Goal: Task Accomplishment & Management: Use online tool/utility

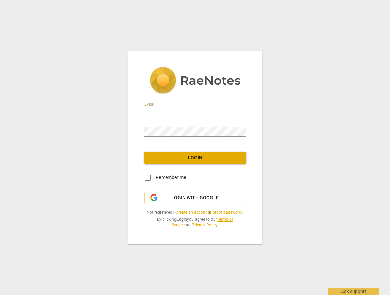
type input "[PERSON_NAME][EMAIL_ADDRESS][PERSON_NAME][DOMAIN_NAME]"
click at [192, 157] on span "Login" at bounding box center [195, 158] width 91 height 7
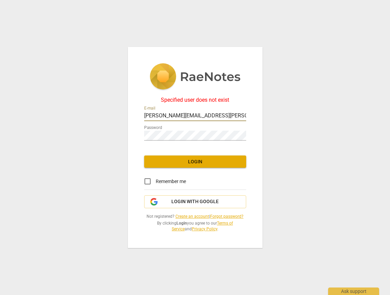
click at [224, 114] on input "[PERSON_NAME][EMAIL_ADDRESS][PERSON_NAME][DOMAIN_NAME]" at bounding box center [195, 116] width 102 height 10
click at [245, 116] on input "[PERSON_NAME][EMAIL_ADDRESS][PERSON_NAME][DOMAIN_NAME]" at bounding box center [195, 116] width 102 height 10
click at [205, 164] on span "Login" at bounding box center [195, 162] width 91 height 7
click at [226, 214] on link "Forgot password?" at bounding box center [226, 216] width 33 height 5
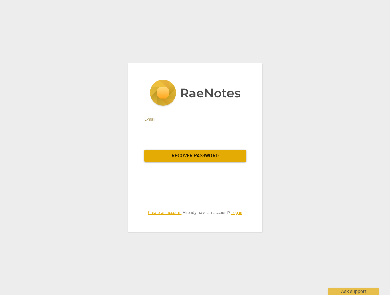
click at [161, 123] on input "email" at bounding box center [195, 128] width 102 height 11
type input "[PERSON_NAME][EMAIL_ADDRESS][PERSON_NAME][DOMAIN_NAME]"
click at [202, 157] on span "Recover password" at bounding box center [195, 155] width 91 height 7
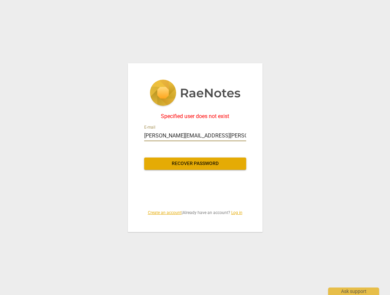
drag, startPoint x: 205, startPoint y: 134, endPoint x: 124, endPoint y: 132, distance: 80.4
click at [124, 132] on div "Specified user does not exist E-mail [PERSON_NAME][EMAIL_ADDRESS][PERSON_NAME][…" at bounding box center [195, 147] width 390 height 295
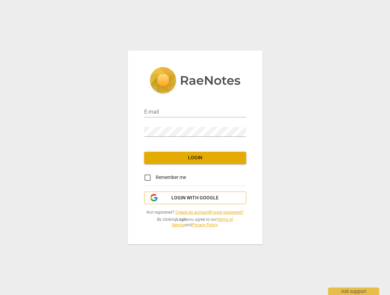
click at [189, 197] on span "Login with Google" at bounding box center [195, 198] width 47 height 7
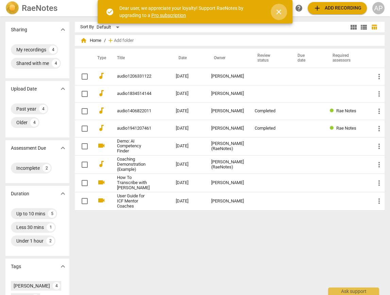
click at [287, 9] on span "close" at bounding box center [279, 12] width 16 height 8
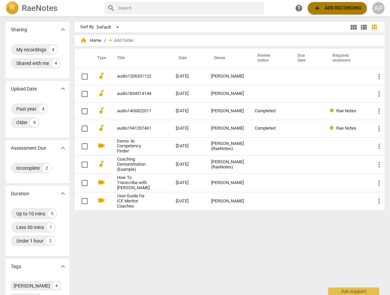
click at [340, 8] on span "add Add recording" at bounding box center [338, 8] width 48 height 8
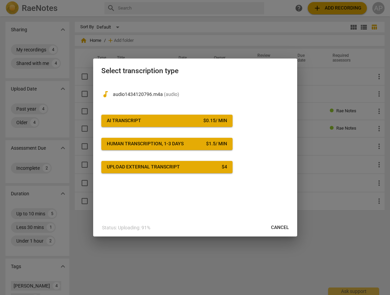
click at [188, 122] on span "AI Transcript $ 0.15 / min" at bounding box center [167, 120] width 121 height 7
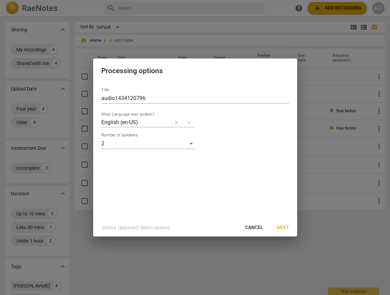
click at [281, 228] on span "Next" at bounding box center [283, 227] width 12 height 7
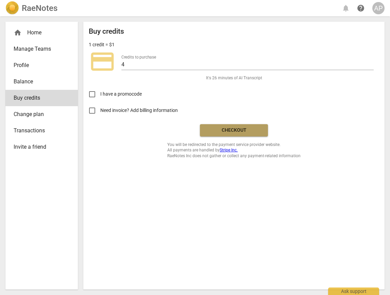
click at [249, 129] on span "Checkout" at bounding box center [234, 130] width 57 height 7
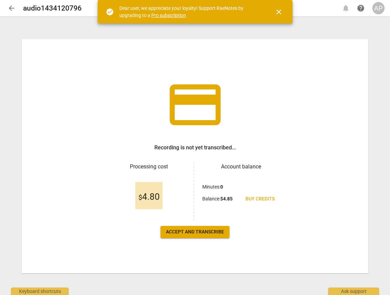
click at [216, 235] on span "Accept and transcribe" at bounding box center [195, 232] width 58 height 7
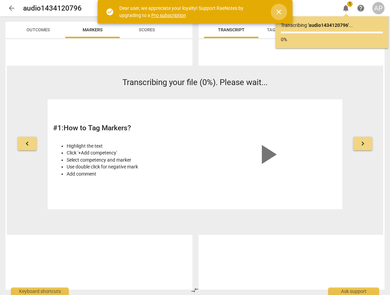
click at [280, 11] on span "close" at bounding box center [279, 12] width 8 height 8
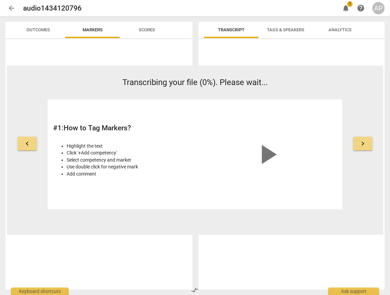
click at [362, 143] on span "keyboard_arrow_right" at bounding box center [363, 144] width 8 height 8
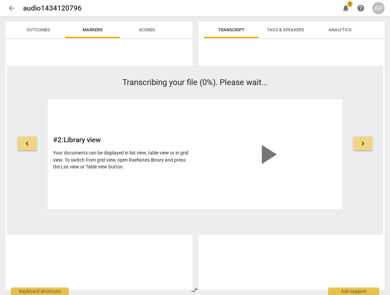
click at [362, 143] on span "keyboard_arrow_right" at bounding box center [363, 144] width 8 height 8
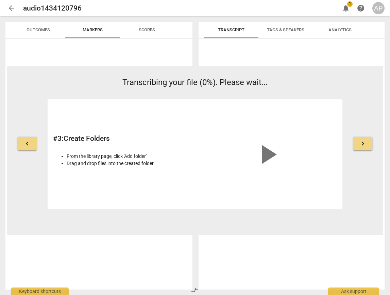
click at [362, 142] on span "keyboard_arrow_right" at bounding box center [363, 144] width 8 height 8
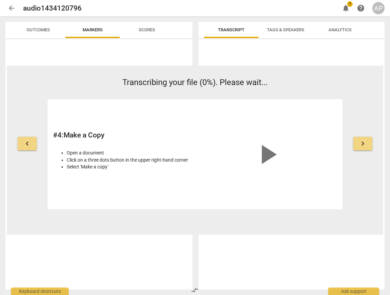
click at [362, 142] on span "keyboard_arrow_right" at bounding box center [363, 144] width 8 height 8
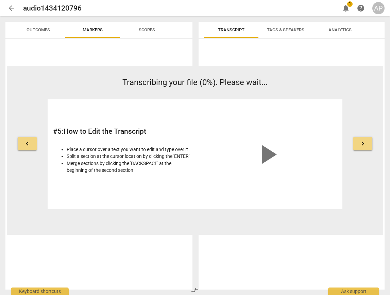
click at [363, 143] on span "keyboard_arrow_right" at bounding box center [363, 144] width 8 height 8
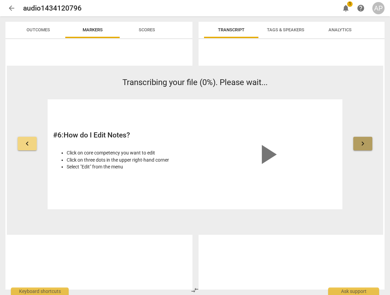
click at [363, 143] on span "keyboard_arrow_right" at bounding box center [363, 144] width 8 height 8
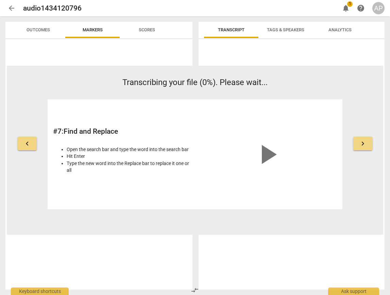
click at [363, 143] on span "keyboard_arrow_right" at bounding box center [363, 144] width 8 height 8
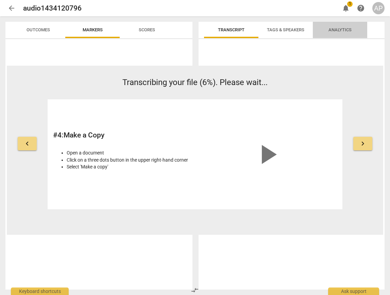
click at [347, 29] on span "Analytics" at bounding box center [340, 29] width 23 height 5
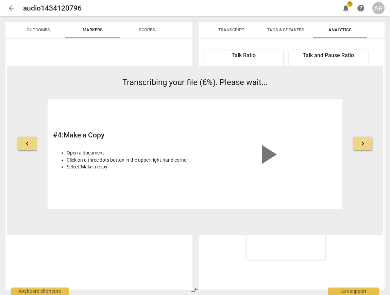
click at [260, 57] on div "Talk Ratio" at bounding box center [244, 55] width 79 height 8
click at [237, 55] on div "Talk Ratio" at bounding box center [244, 55] width 79 height 8
click at [225, 29] on span "Transcript" at bounding box center [231, 29] width 27 height 5
